Goal: Task Accomplishment & Management: Complete application form

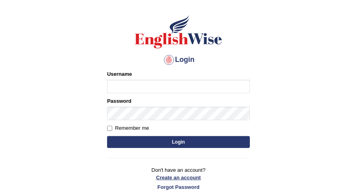
click at [183, 177] on link "Create an account" at bounding box center [178, 178] width 143 height 8
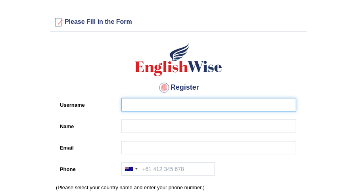
click at [156, 104] on input "Username" at bounding box center [208, 104] width 175 height 13
type input "karen"
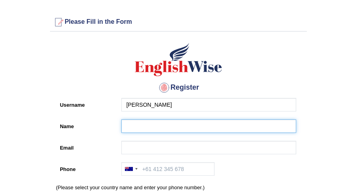
type input "karen"
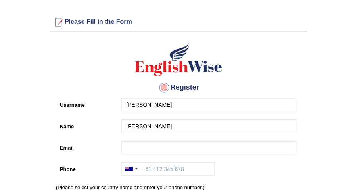
type input "[EMAIL_ADDRESS][DOMAIN_NAME]"
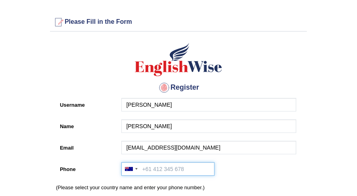
type input "+61406617550"
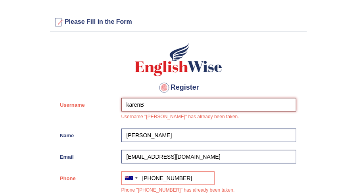
type input "karenB"
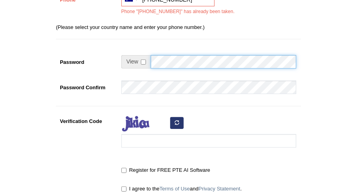
scroll to position [198, 0]
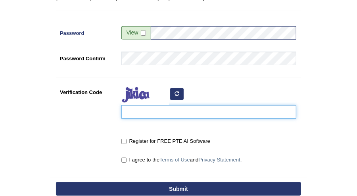
click at [199, 112] on input "Verification Code" at bounding box center [208, 111] width 175 height 13
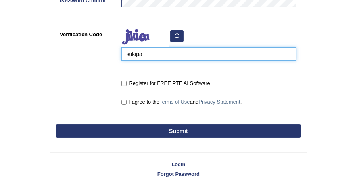
scroll to position [276, 0]
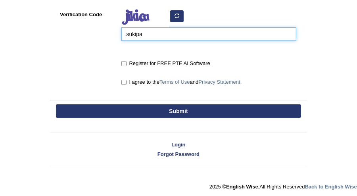
type input "sukipa"
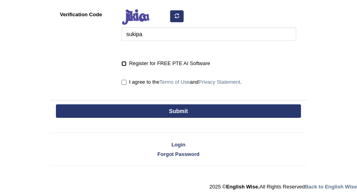
click at [123, 61] on input "Register for FREE PTE AI Software" at bounding box center [123, 63] width 5 height 5
checkbox input "true"
click at [124, 81] on input "I agree to the Terms of Use and Privacy Statement ." at bounding box center [123, 82] width 5 height 5
checkbox input "true"
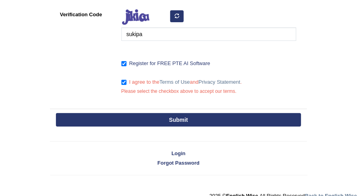
click at [184, 113] on button "Submit" at bounding box center [178, 119] width 245 height 13
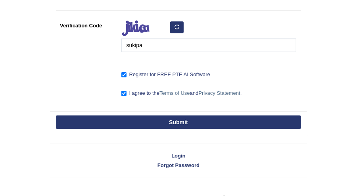
scroll to position [299, 0]
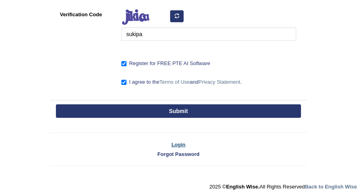
click at [185, 143] on link "Login" at bounding box center [178, 145] width 257 height 8
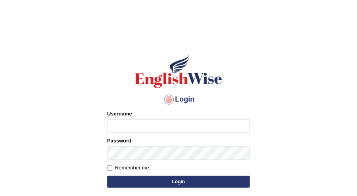
click at [180, 126] on input "Username" at bounding box center [178, 125] width 143 height 13
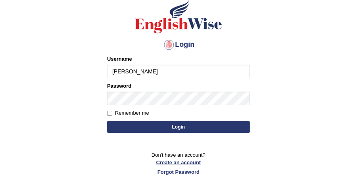
scroll to position [89, 0]
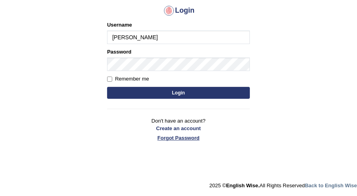
type input "[PERSON_NAME]"
click at [191, 136] on link "Forgot Password" at bounding box center [178, 138] width 143 height 8
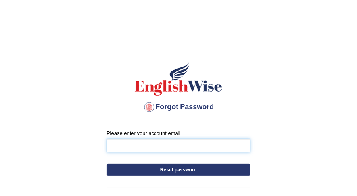
click at [194, 145] on input "Please enter your account email" at bounding box center [178, 145] width 143 height 13
type input "[EMAIL_ADDRESS][DOMAIN_NAME]"
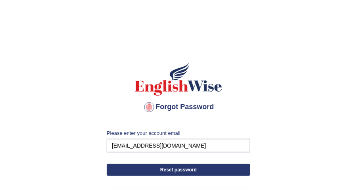
click at [211, 166] on button "Reset password" at bounding box center [178, 170] width 143 height 12
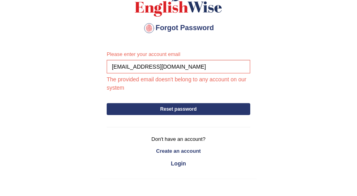
scroll to position [79, 0]
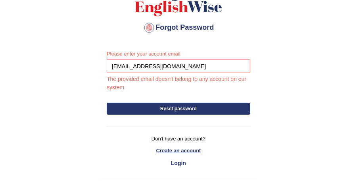
click at [180, 149] on link "Create an account" at bounding box center [178, 151] width 143 height 8
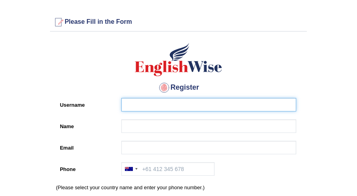
click at [162, 105] on input "Username" at bounding box center [208, 104] width 175 height 13
type input "[PERSON_NAME]"
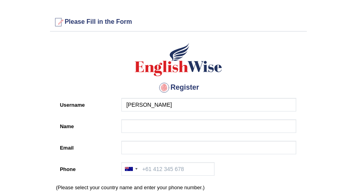
type input "[PERSON_NAME]"
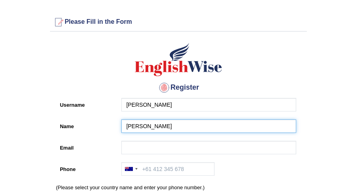
type input "[EMAIL_ADDRESS][DOMAIN_NAME]"
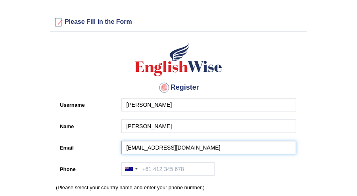
type input "[PHONE_NUMBER]"
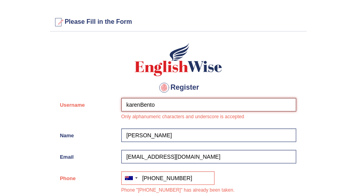
type input "karenBento"
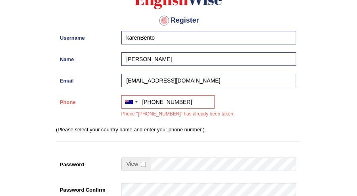
scroll to position [79, 0]
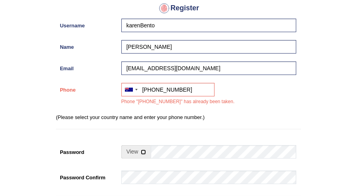
click at [142, 151] on input "checkbox" at bounding box center [143, 151] width 5 height 5
checkbox input "true"
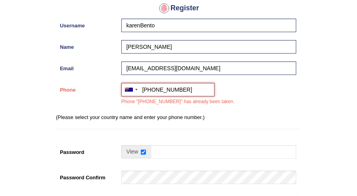
click at [187, 90] on input "[PHONE_NUMBER]" at bounding box center [167, 89] width 93 height 13
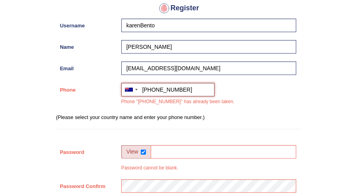
type input "[PHONE_NUMBER]"
click at [213, 109] on div "Australia +61 India (भारत) +91 New Zealand +64 United States +1 Canada +1 Unite…" at bounding box center [206, 96] width 179 height 27
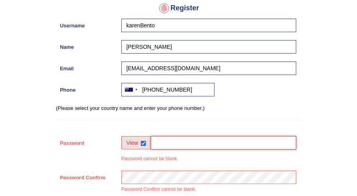
click at [209, 138] on input "Password" at bounding box center [223, 142] width 145 height 13
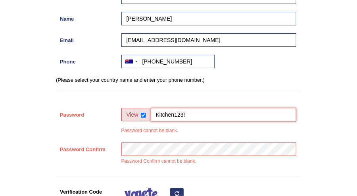
scroll to position [119, 0]
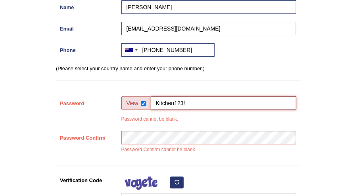
type input "Kitchen123!"
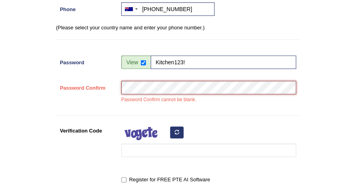
scroll to position [198, 0]
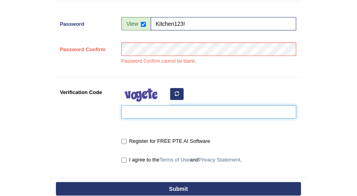
click at [199, 110] on input "Verification Code" at bounding box center [208, 111] width 175 height 13
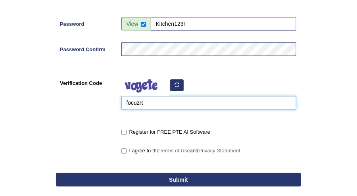
type input "focuzrt"
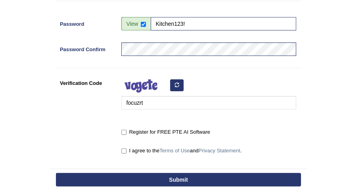
click at [122, 128] on label "Register for FREE PTE AI Software" at bounding box center [165, 132] width 89 height 8
click at [122, 130] on input "Register for FREE PTE AI Software" at bounding box center [123, 132] width 5 height 5
checkbox input "true"
click at [123, 151] on input "I agree to the Terms of Use and Privacy Statement ." at bounding box center [123, 150] width 5 height 5
checkbox input "true"
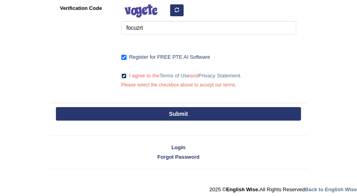
scroll to position [276, 0]
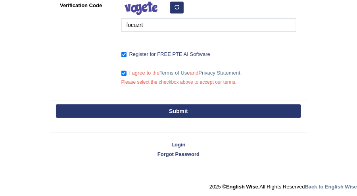
click at [198, 108] on button "Submit" at bounding box center [178, 110] width 245 height 13
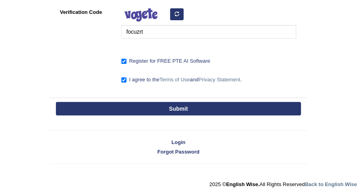
scroll to position [267, 0]
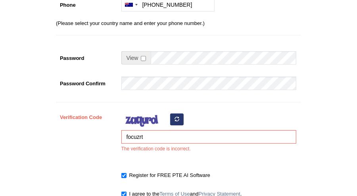
scroll to position [198, 0]
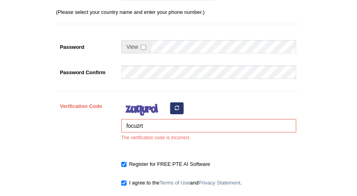
click at [177, 107] on icon "button" at bounding box center [176, 107] width 5 height 5
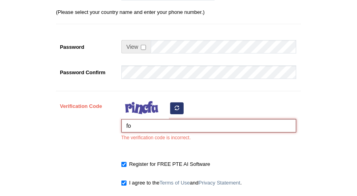
type input "f"
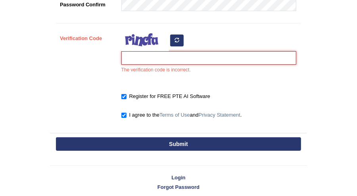
scroll to position [277, 0]
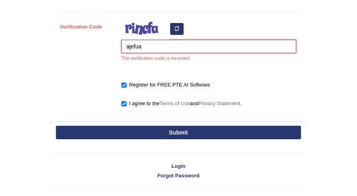
type input "ajefua"
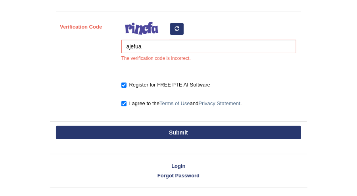
click at [202, 130] on button "Submit" at bounding box center [178, 132] width 245 height 13
type input "[PHONE_NUMBER]"
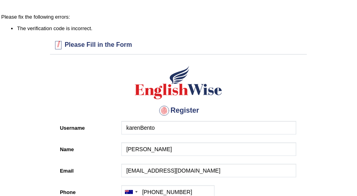
click at [57, 44] on div at bounding box center [58, 45] width 13 height 13
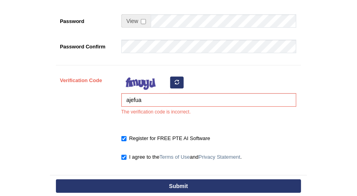
scroll to position [238, 0]
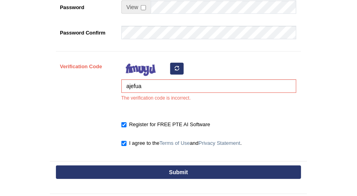
click at [180, 68] on button "button" at bounding box center [176, 69] width 13 height 12
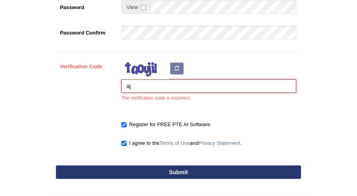
type input "a"
type input "vapjvf"
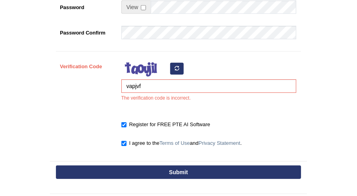
click at [187, 172] on button "Submit" at bounding box center [178, 171] width 245 height 13
type input "[PHONE_NUMBER]"
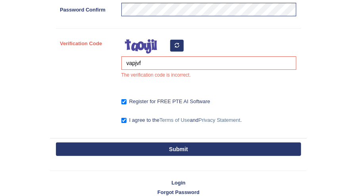
scroll to position [214, 0]
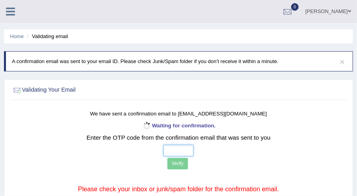
click at [178, 148] on input "text" at bounding box center [178, 150] width 31 height 11
type input "3 2 1 5"
click at [183, 164] on button "Verify" at bounding box center [177, 163] width 21 height 11
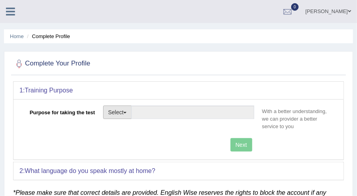
click at [128, 113] on button "Select" at bounding box center [117, 111] width 29 height 13
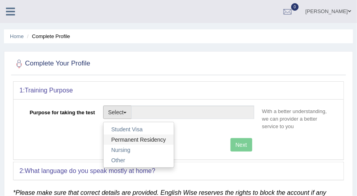
click at [141, 139] on link "Permanent Residency" at bounding box center [138, 139] width 71 height 10
type input "Permanent Residency"
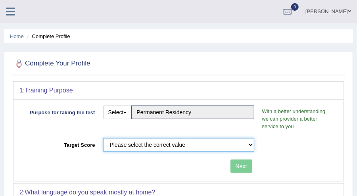
click at [229, 145] on select "Please select the correct value 50 (6 bands) 58 (6.5 bands) 65 (7 bands) 79 (8 …" at bounding box center [178, 144] width 151 height 13
select select "58"
click at [103, 138] on select "Please select the correct value 50 (6 bands) 58 (6.5 bands) 65 (7 bands) 79 (8 …" at bounding box center [178, 144] width 151 height 13
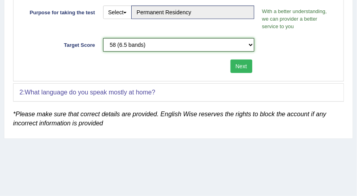
scroll to position [101, 0]
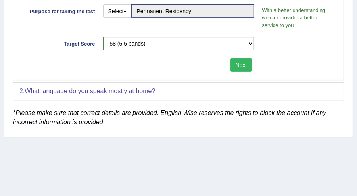
click at [245, 114] on em "*Please make sure that correct details are provided. English Wise reserves the …" at bounding box center [169, 117] width 313 height 16
click at [197, 120] on p "*Please make sure that correct details are provided. English Wise reserves the …" at bounding box center [178, 117] width 330 height 19
click at [147, 88] on b "What language do you speak mostly at home?" at bounding box center [90, 91] width 130 height 7
click at [155, 89] on b "What language do you speak mostly at home?" at bounding box center [90, 91] width 130 height 7
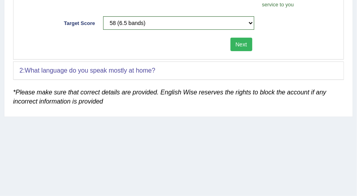
scroll to position [61, 0]
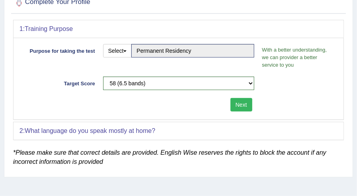
click at [237, 101] on button "Next" at bounding box center [241, 104] width 22 height 13
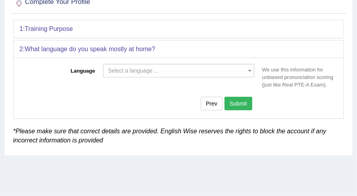
click at [250, 71] on span at bounding box center [250, 70] width 8 height 13
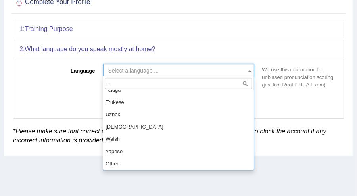
scroll to position [0, 0]
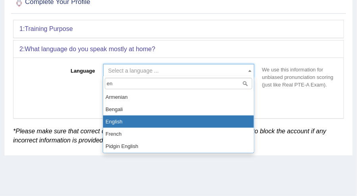
type input "en"
select select "English"
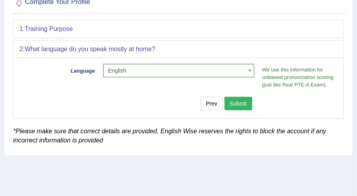
click at [243, 106] on button "Submit" at bounding box center [238, 103] width 28 height 13
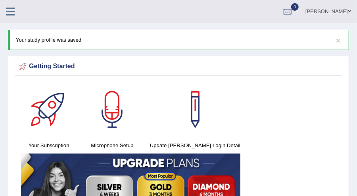
click at [14, 11] on icon at bounding box center [10, 11] width 9 height 10
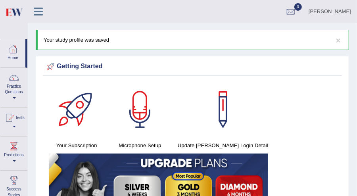
click at [293, 88] on div "Your Subscription Microphone Setup Update Pearson Login Detail" at bounding box center [192, 161] width 299 height 159
click at [326, 8] on link "karen Da Silva Bento" at bounding box center [329, 10] width 54 height 21
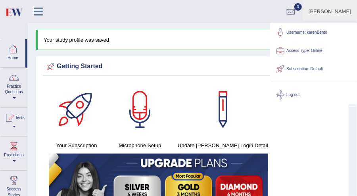
click at [230, 14] on ul "karen Da Silva Bento Toggle navigation Username: karenBento Access Type: Online…" at bounding box center [241, 11] width 230 height 23
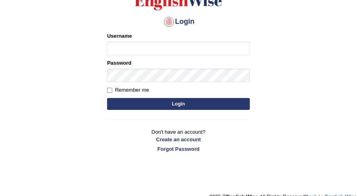
scroll to position [79, 0]
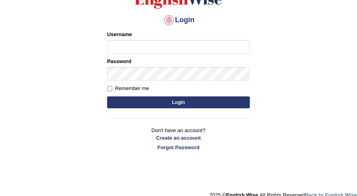
click at [165, 46] on input "Username" at bounding box center [178, 46] width 143 height 13
type input "karenBento"
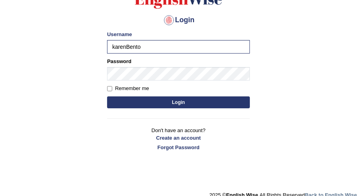
click at [112, 89] on label "Remember me" at bounding box center [128, 88] width 42 height 8
click at [112, 89] on input "Remember me" at bounding box center [109, 88] width 5 height 5
checkbox input "true"
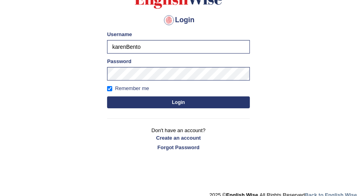
click at [153, 94] on form "Please fix the following errors: Username karenBento Password Remember me Login" at bounding box center [178, 71] width 143 height 80
click at [182, 100] on button "Login" at bounding box center [178, 102] width 143 height 12
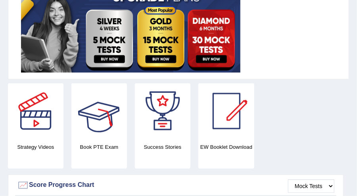
scroll to position [238, 0]
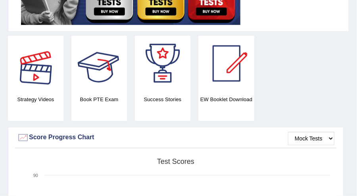
click at [36, 82] on div at bounding box center [35, 63] width 55 height 55
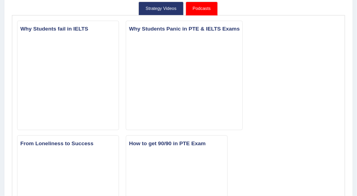
scroll to position [119, 0]
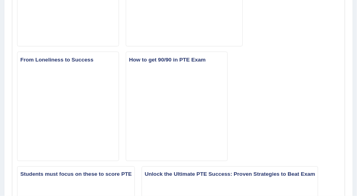
scroll to position [0, 0]
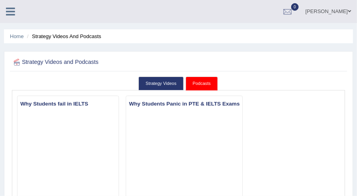
click at [10, 10] on icon at bounding box center [10, 11] width 9 height 10
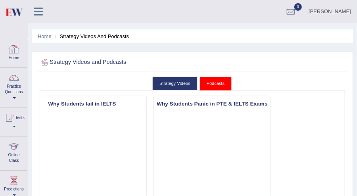
click at [16, 50] on div at bounding box center [14, 49] width 12 height 12
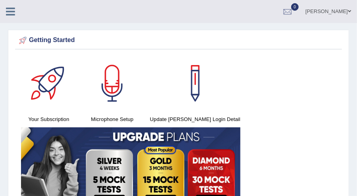
click at [347, 10] on link "[PERSON_NAME]" at bounding box center [327, 10] width 57 height 21
